Goal: Check status: Check status

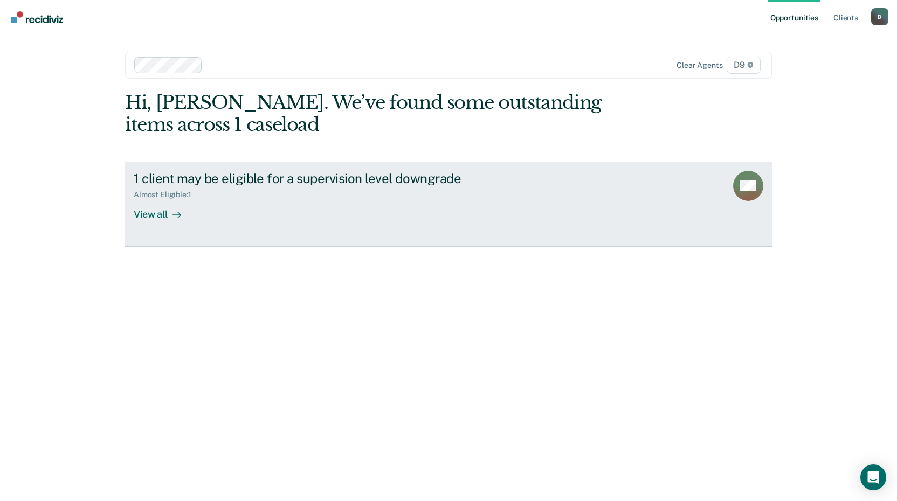
click at [158, 212] on div "View all" at bounding box center [164, 209] width 60 height 21
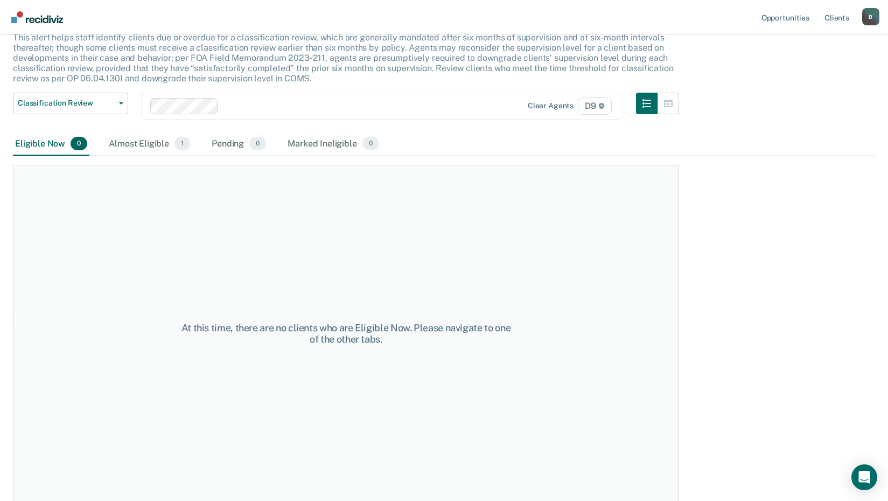
scroll to position [74, 0]
click at [155, 138] on div "Almost Eligible 1" at bounding box center [150, 143] width 86 height 24
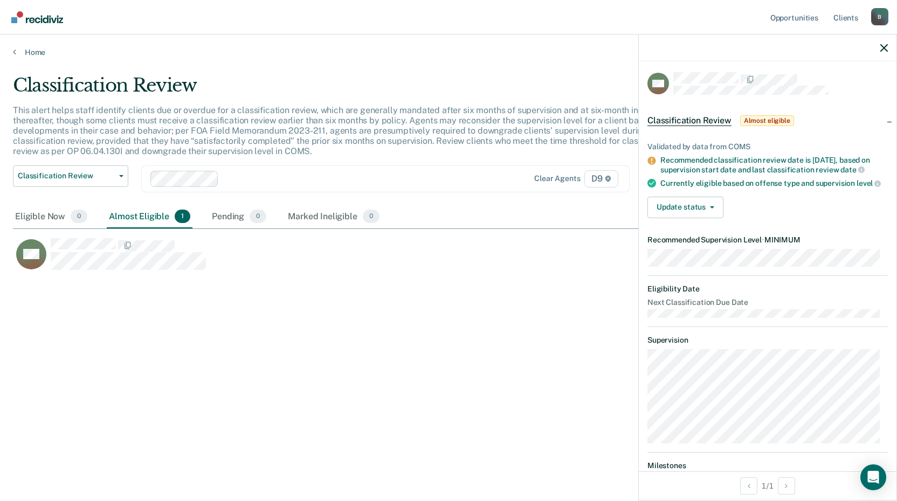
scroll to position [0, 0]
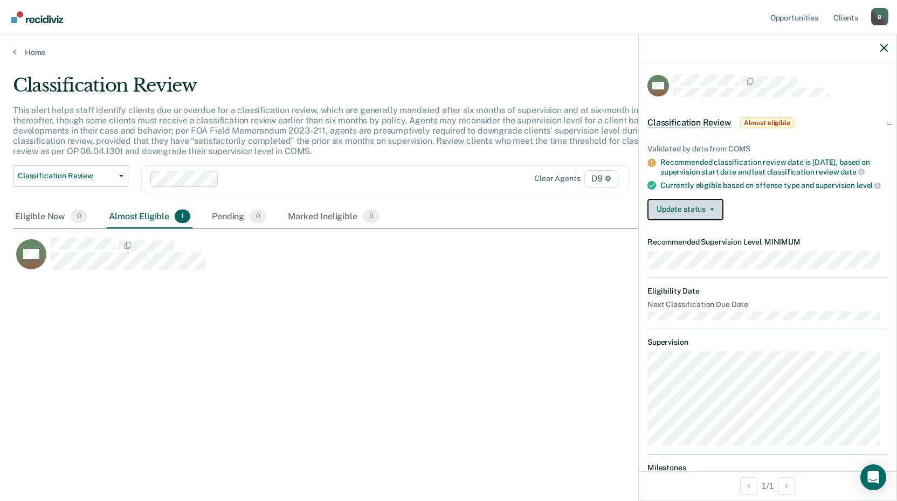
click at [713, 218] on button "Update status" at bounding box center [685, 210] width 76 height 22
click at [794, 309] on dt "Next Classification Due Date" at bounding box center [767, 304] width 240 height 9
click at [39, 55] on link "Home" at bounding box center [448, 52] width 871 height 10
